Goal: Transaction & Acquisition: Purchase product/service

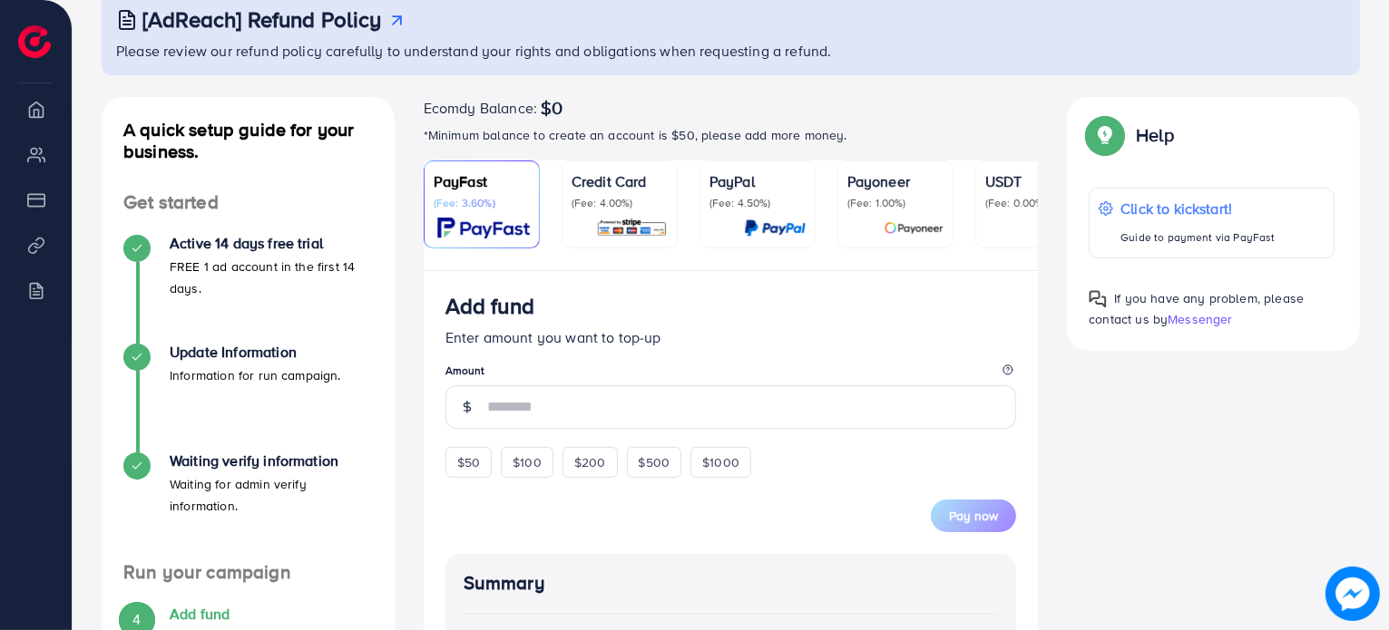
scroll to position [122, 0]
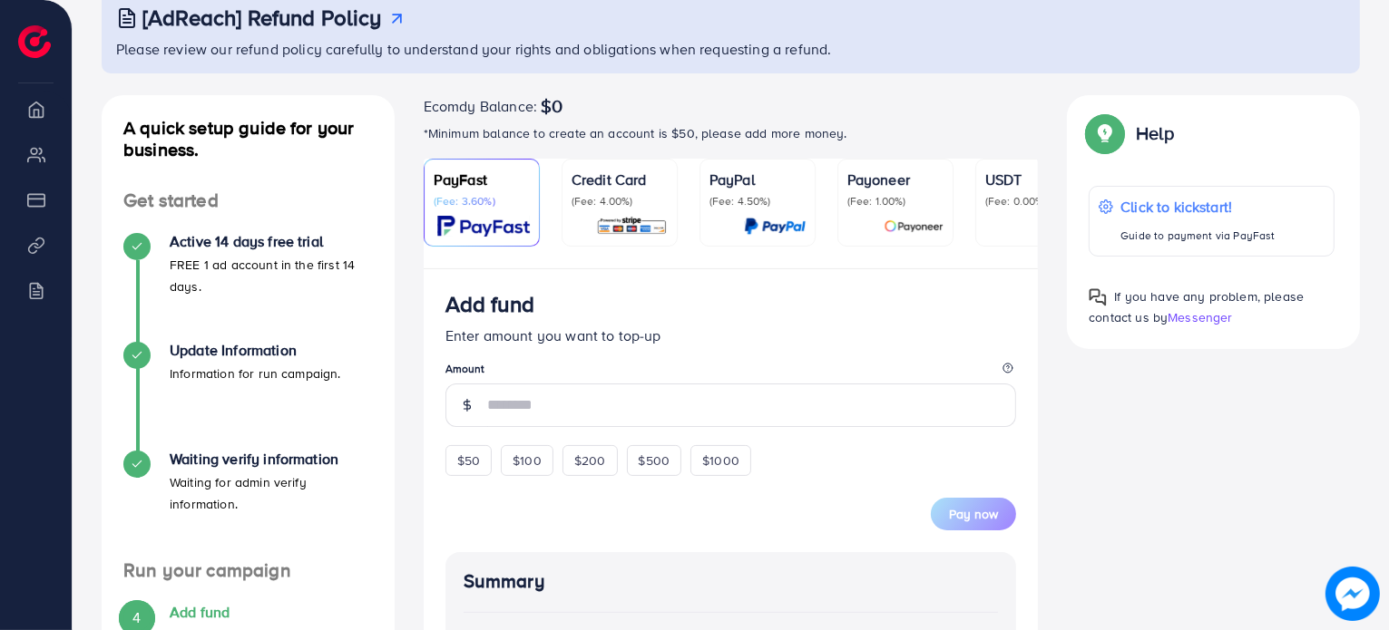
click at [487, 217] on img at bounding box center [483, 226] width 93 height 21
click at [476, 470] on span "$50" at bounding box center [468, 461] width 23 height 18
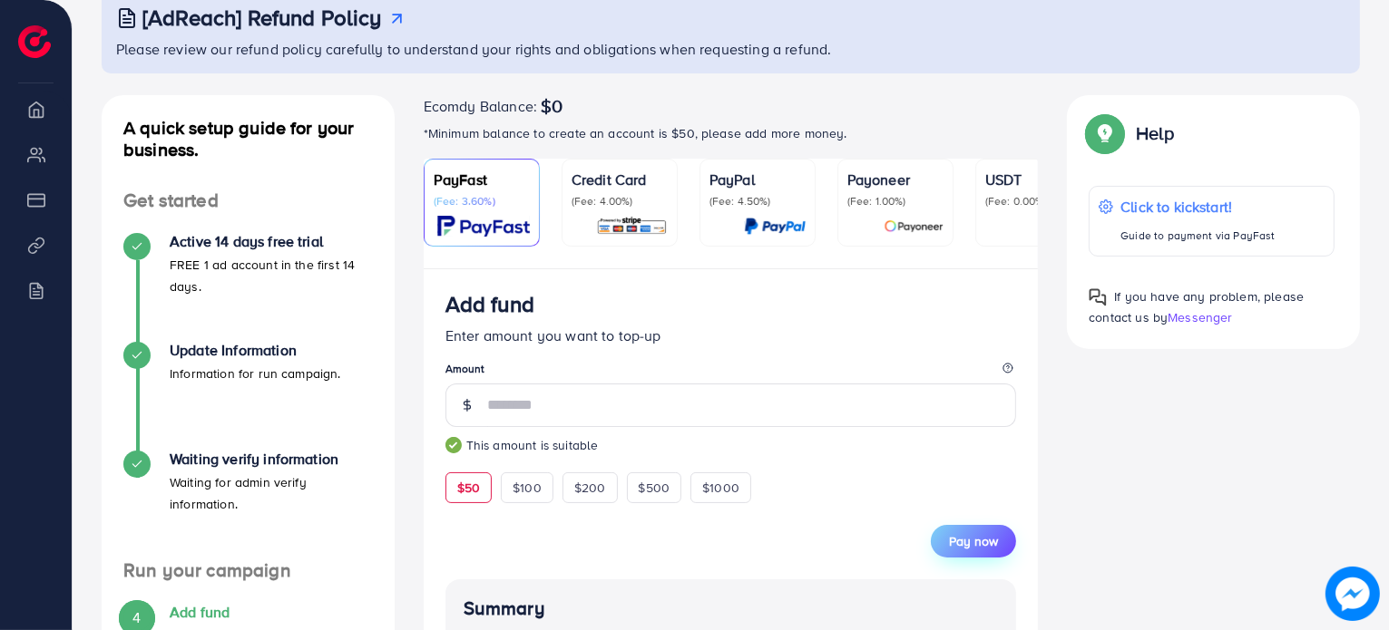
click at [975, 533] on button "Pay now" at bounding box center [973, 541] width 85 height 33
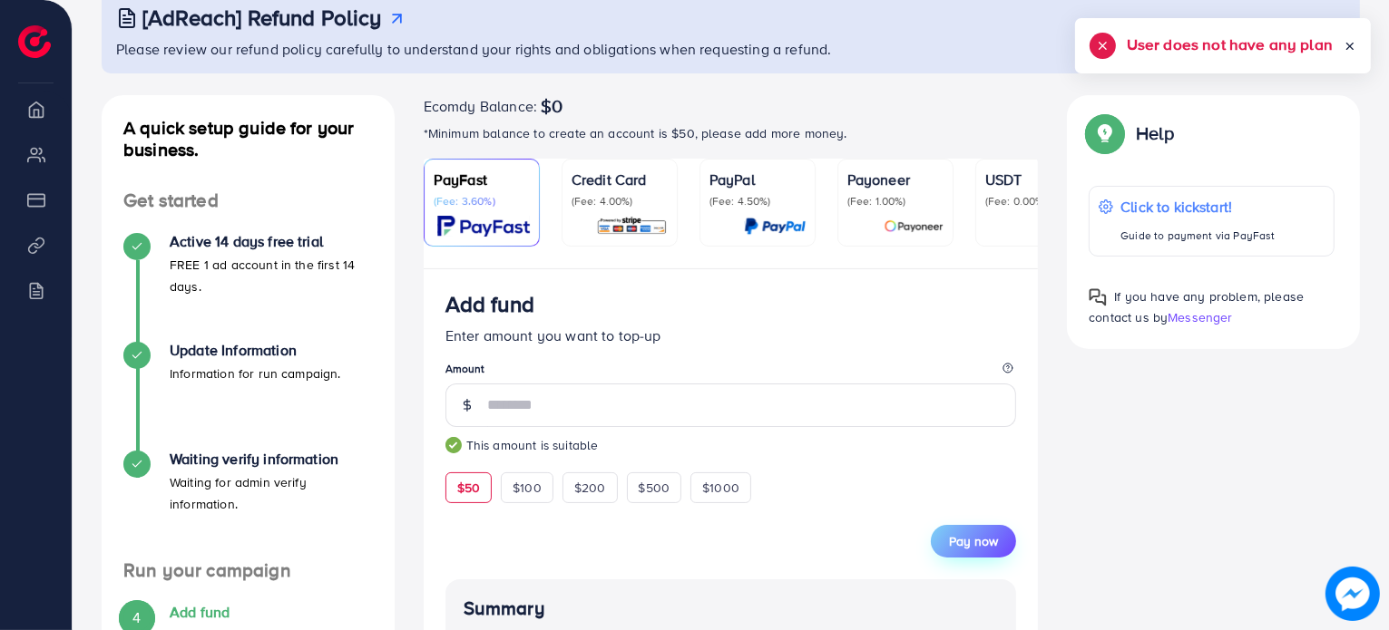
click at [973, 550] on span "Pay now" at bounding box center [973, 541] width 49 height 18
click at [476, 490] on span "$50" at bounding box center [468, 488] width 23 height 18
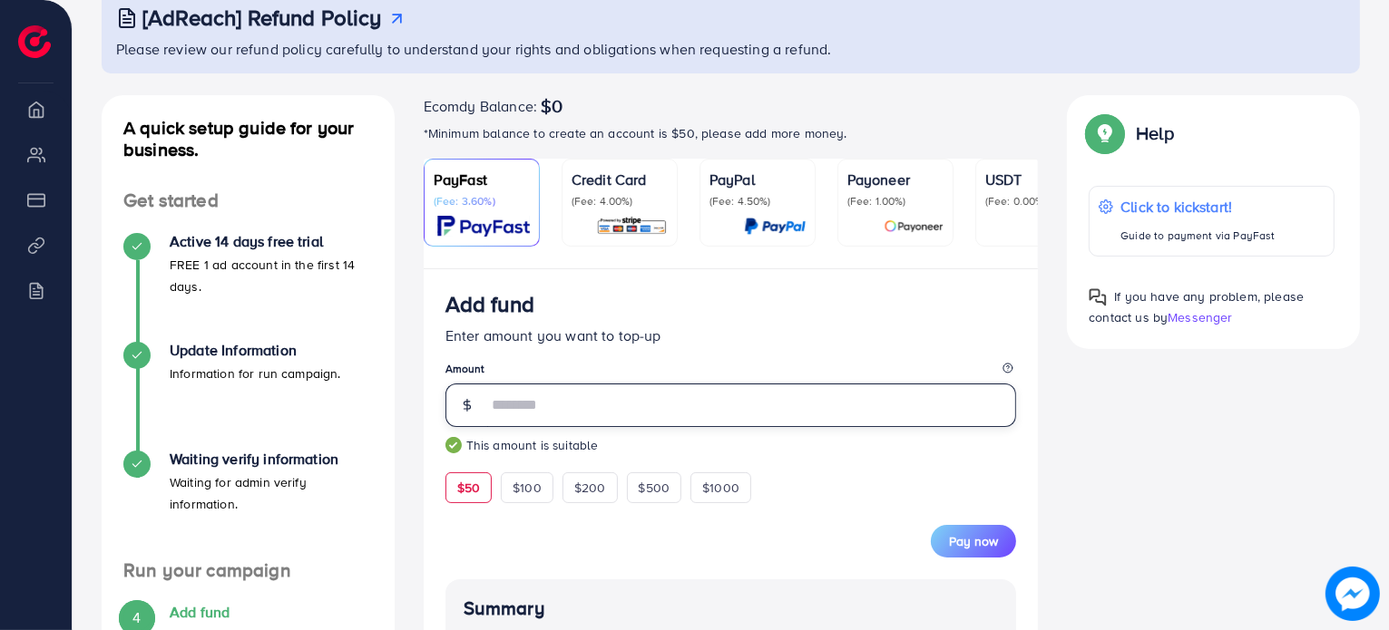
click at [570, 416] on input "**" at bounding box center [752, 406] width 530 height 44
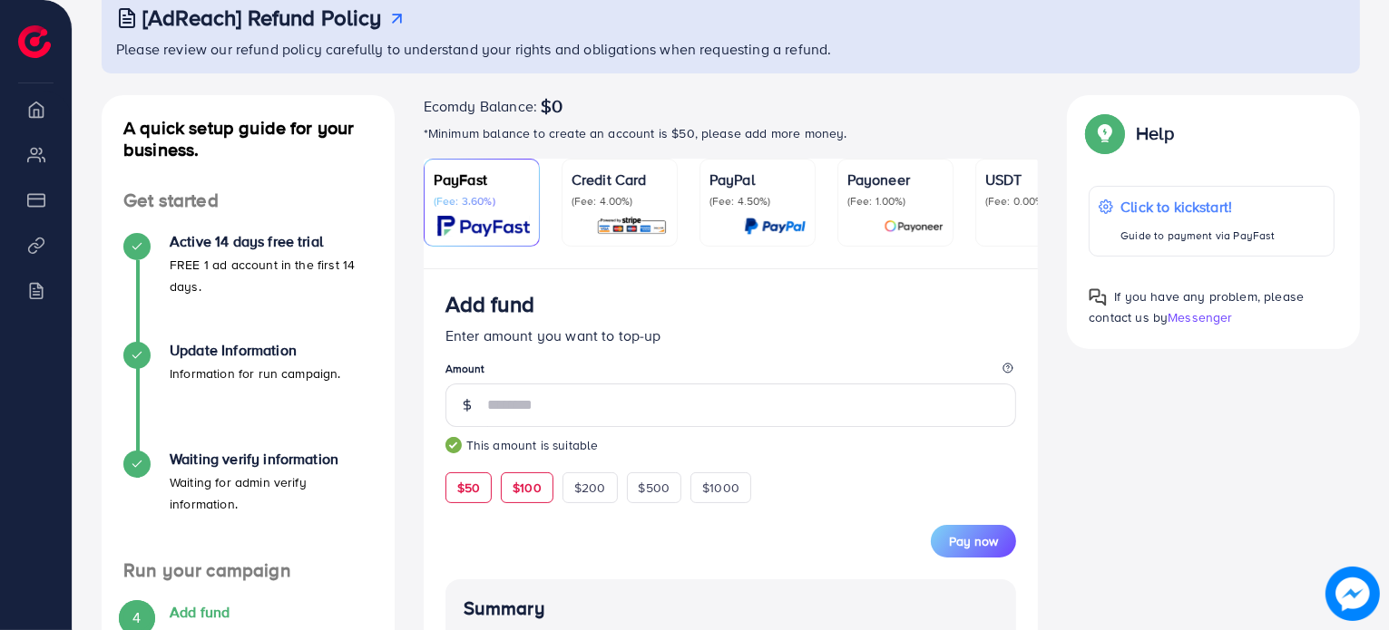
click at [536, 496] on span "$100" at bounding box center [526, 488] width 29 height 18
click at [475, 502] on div "$50" at bounding box center [468, 488] width 46 height 31
type input "**"
click at [955, 551] on span "Pay now" at bounding box center [973, 541] width 49 height 18
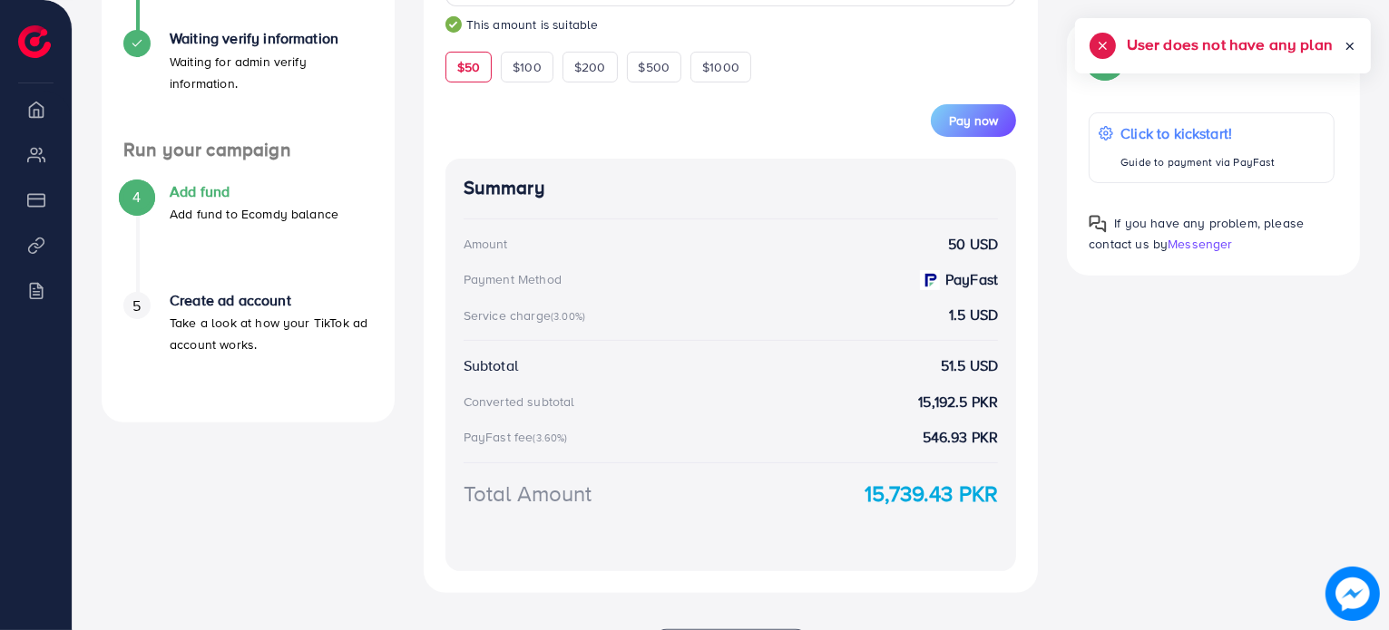
scroll to position [543, 0]
drag, startPoint x: 1001, startPoint y: 314, endPoint x: 933, endPoint y: 321, distance: 68.4
click at [933, 321] on div "Summary Amount 50 USD Payment Method PayFast Service charge (3.00%) 1.5 USD Sub…" at bounding box center [730, 364] width 571 height 413
click at [933, 321] on div "Service charge (3.00%) 1.5 USD" at bounding box center [730, 314] width 535 height 21
drag, startPoint x: 1002, startPoint y: 376, endPoint x: 936, endPoint y: 390, distance: 67.6
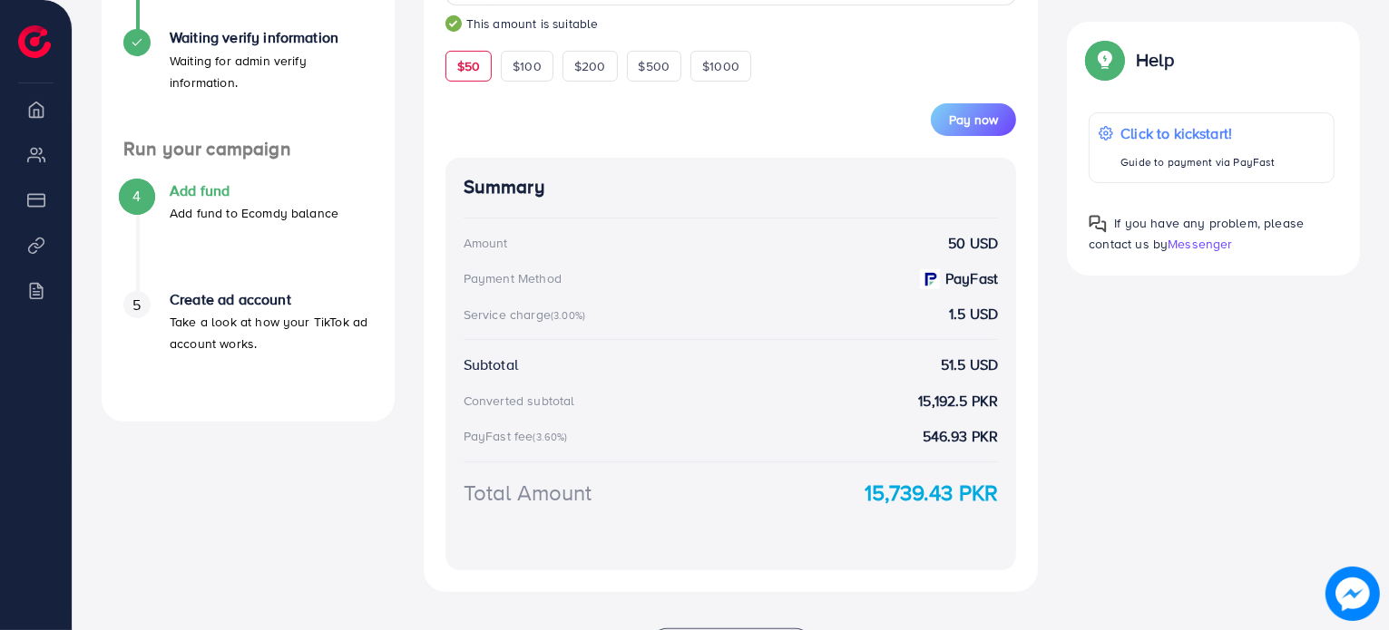
click at [936, 390] on div "Summary Amount 50 USD Payment Method PayFast Service charge (3.00%) 1.5 USD Sub…" at bounding box center [730, 364] width 571 height 413
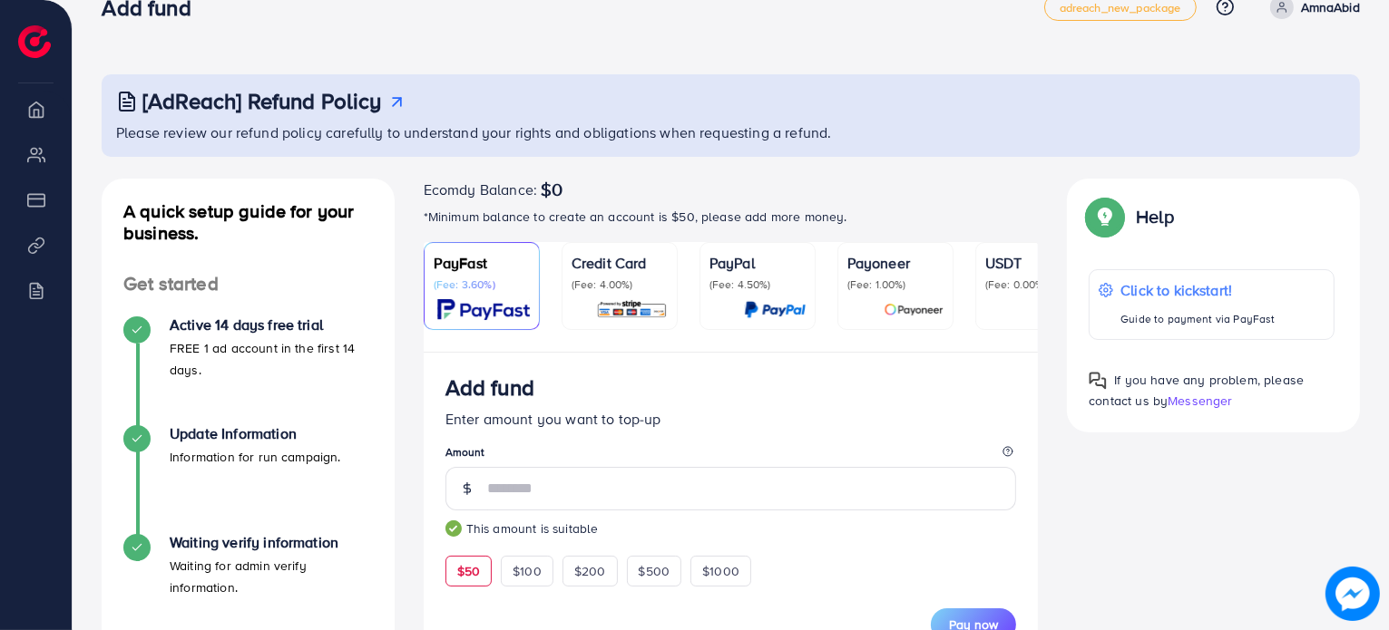
scroll to position [39, 0]
click at [892, 288] on p "(Fee: 1.00%)" at bounding box center [895, 284] width 96 height 15
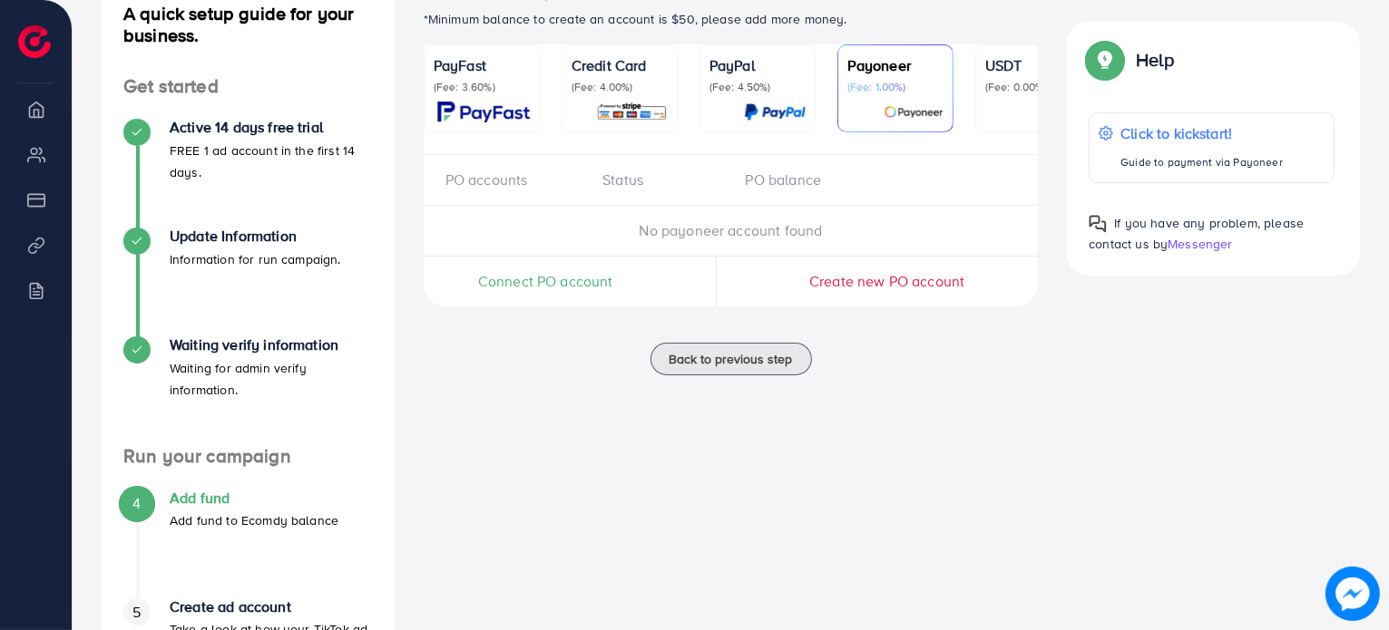
scroll to position [225, 0]
